Goal: Task Accomplishment & Management: Use online tool/utility

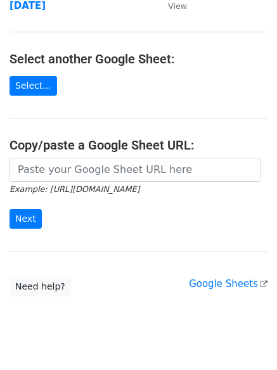
scroll to position [220, 0]
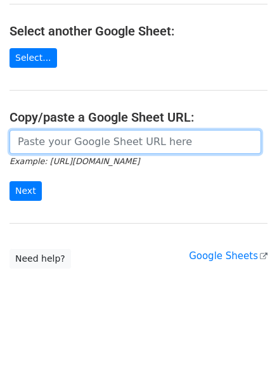
click at [57, 144] on input "url" at bounding box center [134, 142] width 251 height 24
paste input "https://docs.google.com/spreadsheets/d/1z8Zfi4O2FjrMwiDq8QfIydln-jJ7wo9SEyr33j8…"
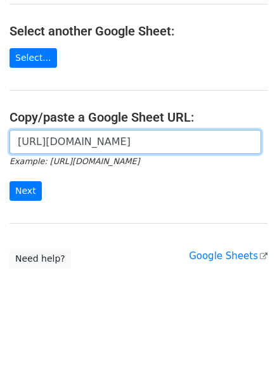
scroll to position [0, 255]
type input "https://docs.google.com/spreadsheets/d/1z8Zfi4O2FjrMwiDq8QfIydln-jJ7wo9SEyr33j8…"
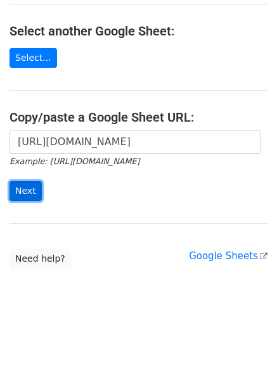
scroll to position [0, 0]
click at [26, 185] on input "Next" at bounding box center [25, 191] width 32 height 20
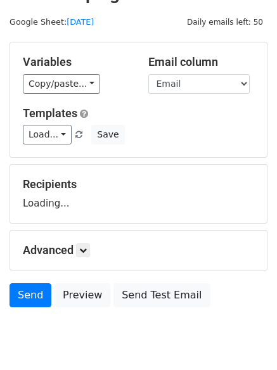
scroll to position [72, 0]
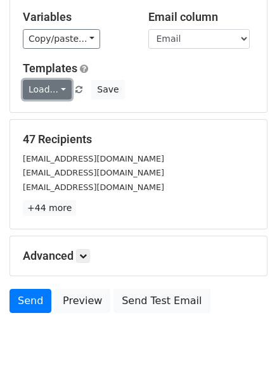
click at [51, 94] on link "Load..." at bounding box center [47, 90] width 49 height 20
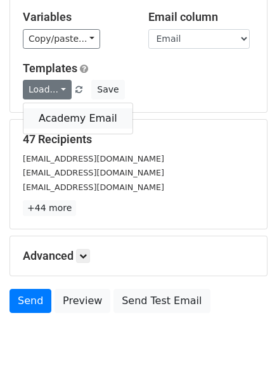
click at [50, 115] on link "Academy Email" at bounding box center [77, 118] width 109 height 20
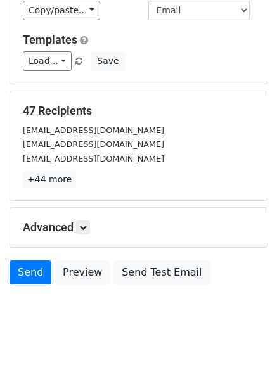
scroll to position [0, 0]
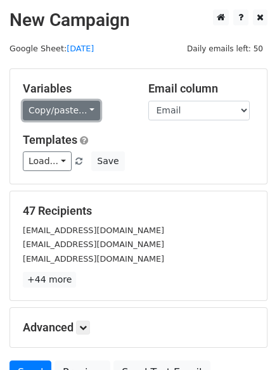
click at [56, 107] on link "Copy/paste..." at bounding box center [61, 111] width 77 height 20
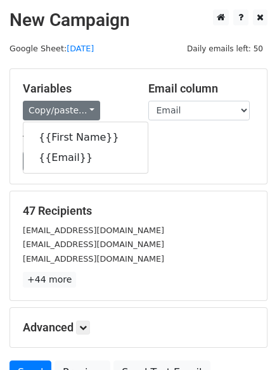
click at [115, 96] on div "Variables Copy/paste... {{First Name}} {{Email}}" at bounding box center [75, 101] width 125 height 39
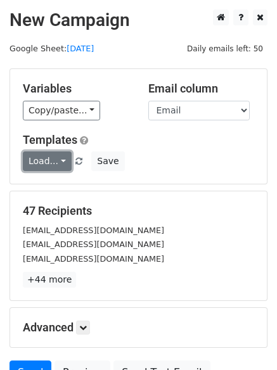
click at [53, 161] on link "Load..." at bounding box center [47, 161] width 49 height 20
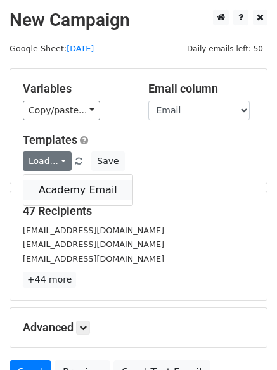
click at [53, 187] on link "Academy Email" at bounding box center [77, 190] width 109 height 20
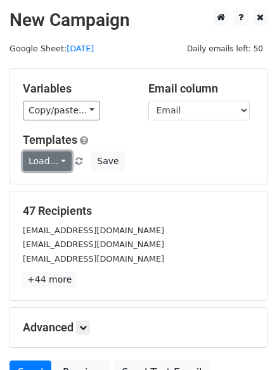
click at [52, 164] on link "Load..." at bounding box center [47, 161] width 49 height 20
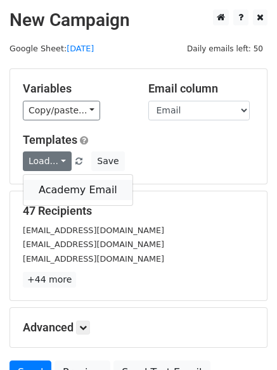
click at [51, 190] on link "Academy Email" at bounding box center [77, 190] width 109 height 20
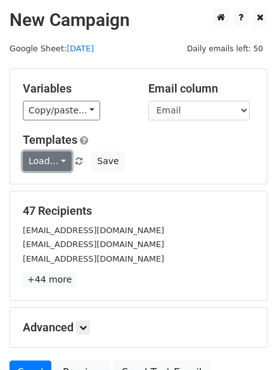
click at [48, 161] on link "Load..." at bounding box center [47, 161] width 49 height 20
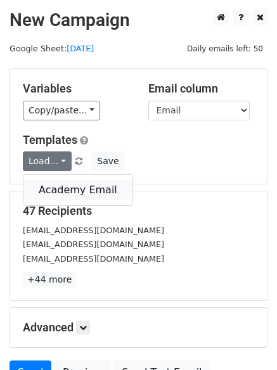
click at [46, 193] on link "Academy Email" at bounding box center [77, 190] width 109 height 20
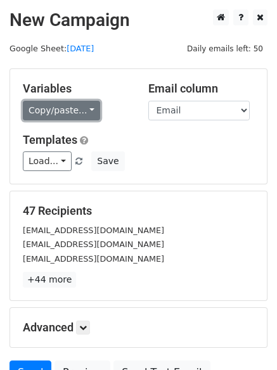
click at [78, 113] on link "Copy/paste..." at bounding box center [61, 111] width 77 height 20
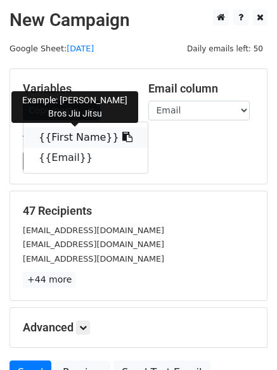
click at [73, 132] on link "{{First Name}}" at bounding box center [85, 137] width 124 height 20
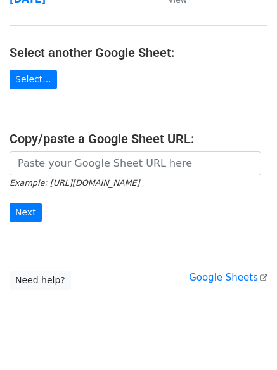
scroll to position [220, 0]
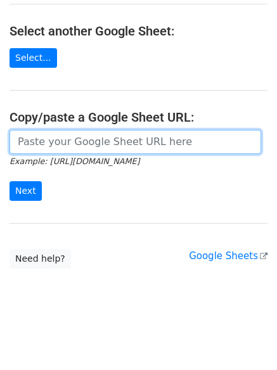
click at [71, 143] on input "url" at bounding box center [134, 142] width 251 height 24
click at [123, 144] on input "url" at bounding box center [134, 142] width 251 height 24
paste input "https://docs.google.com/spreadsheets/d/1UKKCsHPuSz-rs5WLIHCrmif1OJR_FFjHQ07iTUN…"
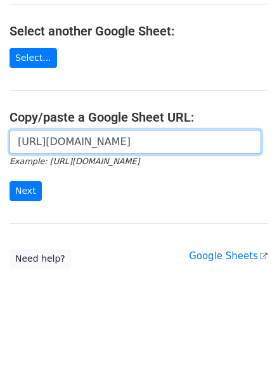
scroll to position [0, 268]
type input "https://docs.google.com/spreadsheets/d/1UKKCsHPuSz-rs5WLIHCrmif1OJR_FFjHQ07iTUN…"
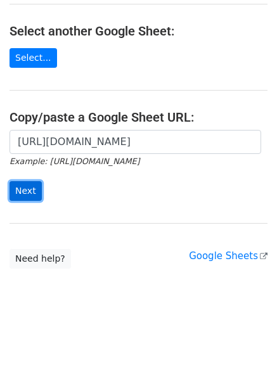
scroll to position [0, 0]
click at [29, 191] on input "Next" at bounding box center [25, 191] width 32 height 20
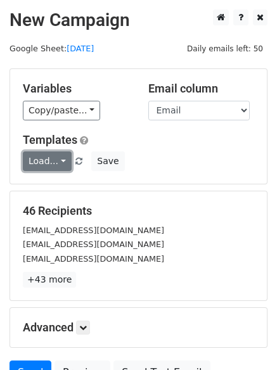
click at [51, 159] on link "Load..." at bounding box center [47, 161] width 49 height 20
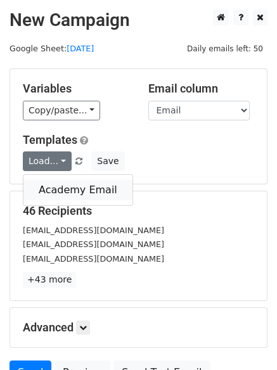
click at [55, 194] on link "Academy Email" at bounding box center [77, 190] width 109 height 20
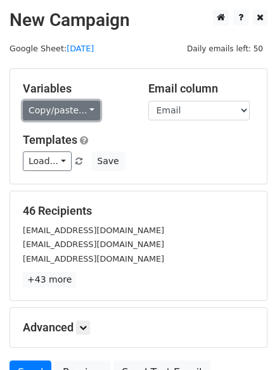
click at [84, 110] on link "Copy/paste..." at bounding box center [61, 111] width 77 height 20
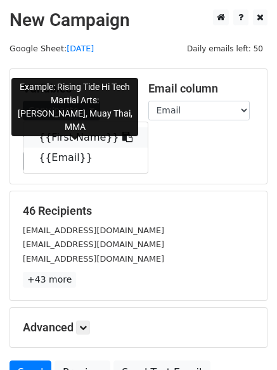
click at [73, 137] on link "{{First Name}}" at bounding box center [85, 137] width 124 height 20
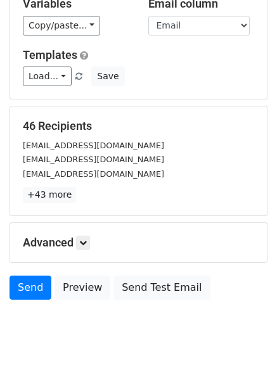
scroll to position [122, 0]
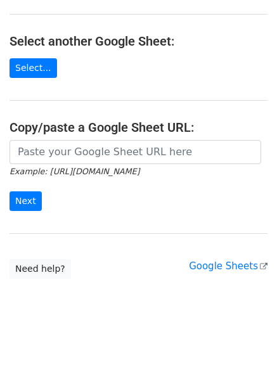
scroll to position [211, 0]
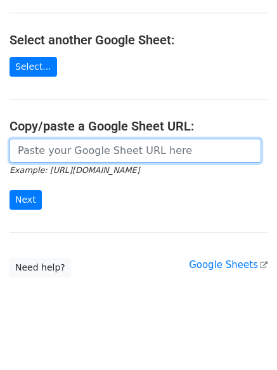
click at [59, 156] on input "url" at bounding box center [134, 151] width 251 height 24
paste input "[URL][DOMAIN_NAME]"
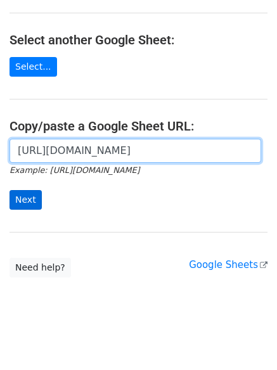
type input "[URL][DOMAIN_NAME]"
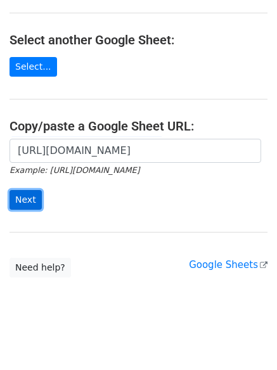
scroll to position [0, 0]
click at [16, 199] on input "Next" at bounding box center [25, 200] width 32 height 20
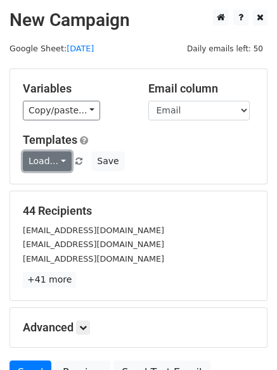
click at [51, 162] on link "Load..." at bounding box center [47, 161] width 49 height 20
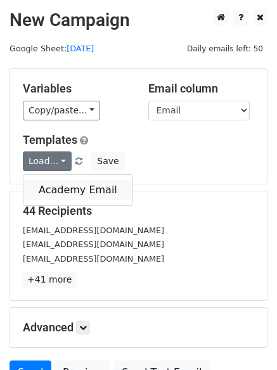
click at [49, 184] on link "Academy Email" at bounding box center [77, 190] width 109 height 20
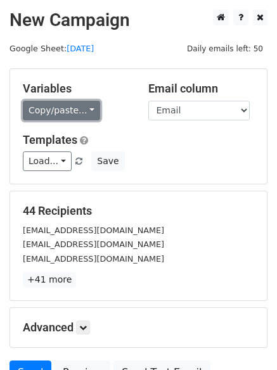
click at [48, 108] on link "Copy/paste..." at bounding box center [61, 111] width 77 height 20
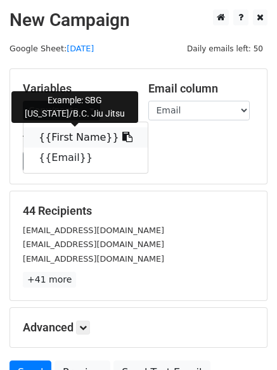
click at [48, 134] on link "{{First Name}}" at bounding box center [85, 137] width 124 height 20
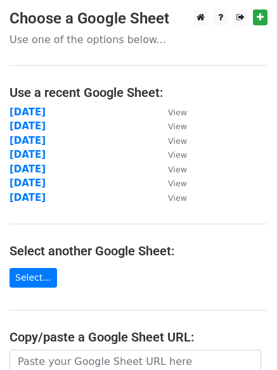
scroll to position [89, 0]
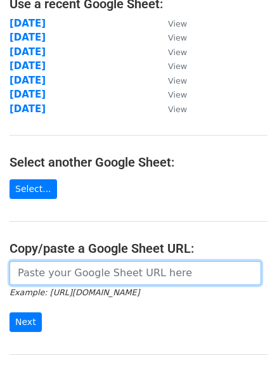
click at [50, 278] on input "url" at bounding box center [134, 273] width 251 height 24
click at [59, 273] on input "url" at bounding box center [134, 273] width 251 height 24
paste input "https://docs.google.com/spreadsheets/d/1CnKDv9CIb3jqnKA3FSLSveEQbqbv1RBCMZTgOoA…"
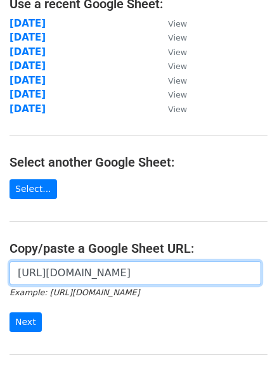
scroll to position [0, 282]
type input "https://docs.google.com/spreadsheets/d/1CnKDv9CIb3jqnKA3FSLSveEQbqbv1RBCMZTgOoA…"
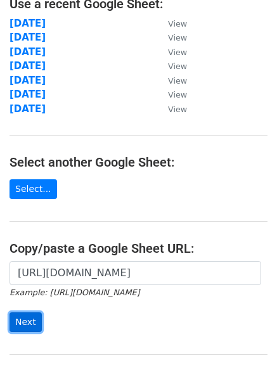
scroll to position [0, 0]
click at [28, 321] on input "Next" at bounding box center [25, 322] width 32 height 20
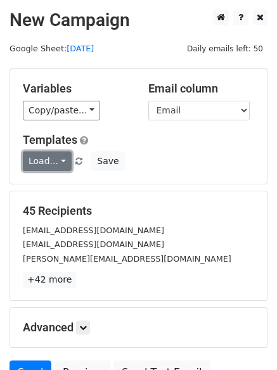
click at [55, 158] on link "Load..." at bounding box center [47, 161] width 49 height 20
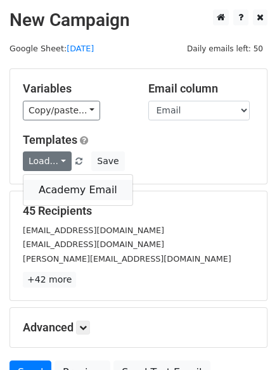
click at [53, 196] on link "Academy Email" at bounding box center [77, 190] width 109 height 20
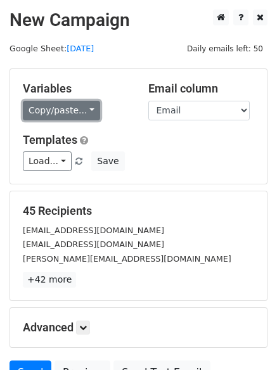
click at [78, 103] on link "Copy/paste..." at bounding box center [61, 111] width 77 height 20
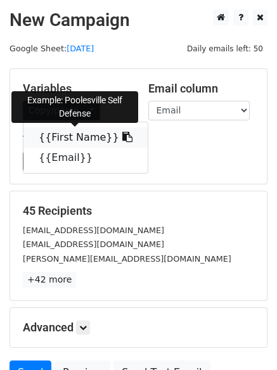
click at [63, 136] on link "{{First Name}}" at bounding box center [85, 137] width 124 height 20
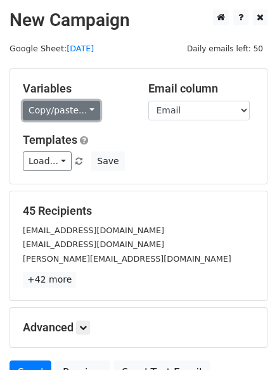
click at [68, 109] on link "Copy/paste..." at bounding box center [61, 111] width 77 height 20
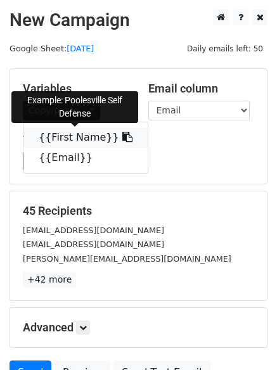
click at [68, 131] on link "{{First Name}}" at bounding box center [85, 137] width 124 height 20
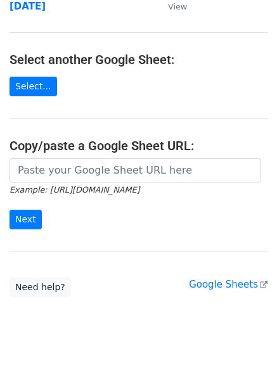
scroll to position [211, 0]
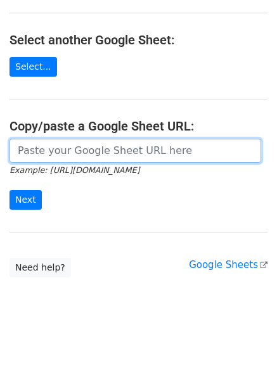
click at [78, 159] on input "url" at bounding box center [134, 151] width 251 height 24
paste input "[URL][DOMAIN_NAME]"
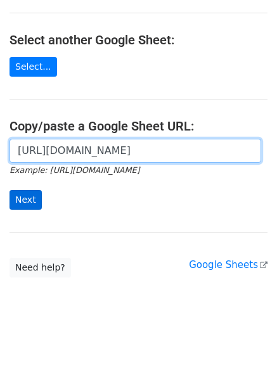
type input "[URL][DOMAIN_NAME]"
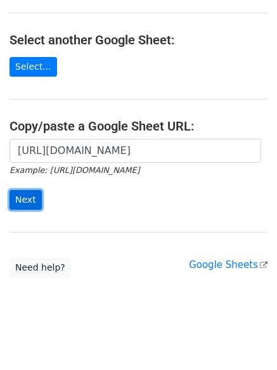
scroll to position [0, 0]
click at [20, 204] on input "Next" at bounding box center [25, 200] width 32 height 20
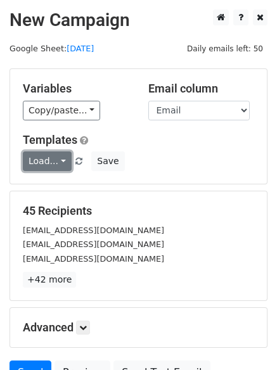
click at [54, 166] on link "Load..." at bounding box center [47, 161] width 49 height 20
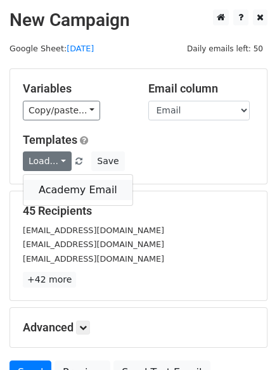
click at [54, 196] on link "Academy Email" at bounding box center [77, 190] width 109 height 20
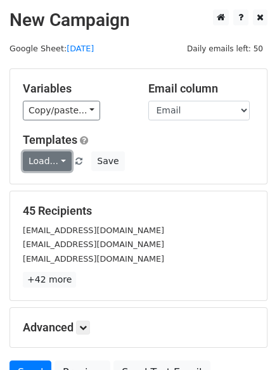
click at [59, 163] on link "Load..." at bounding box center [47, 161] width 49 height 20
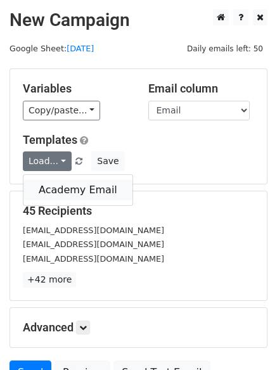
click at [56, 187] on link "Academy Email" at bounding box center [77, 190] width 109 height 20
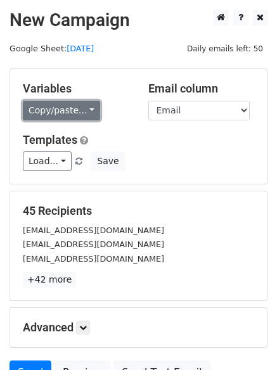
click at [44, 110] on link "Copy/paste..." at bounding box center [61, 111] width 77 height 20
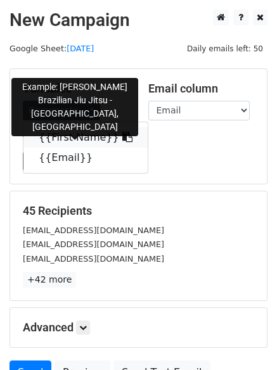
click at [51, 134] on link "{{First Name}}" at bounding box center [85, 137] width 124 height 20
